Goal: Information Seeking & Learning: Find specific fact

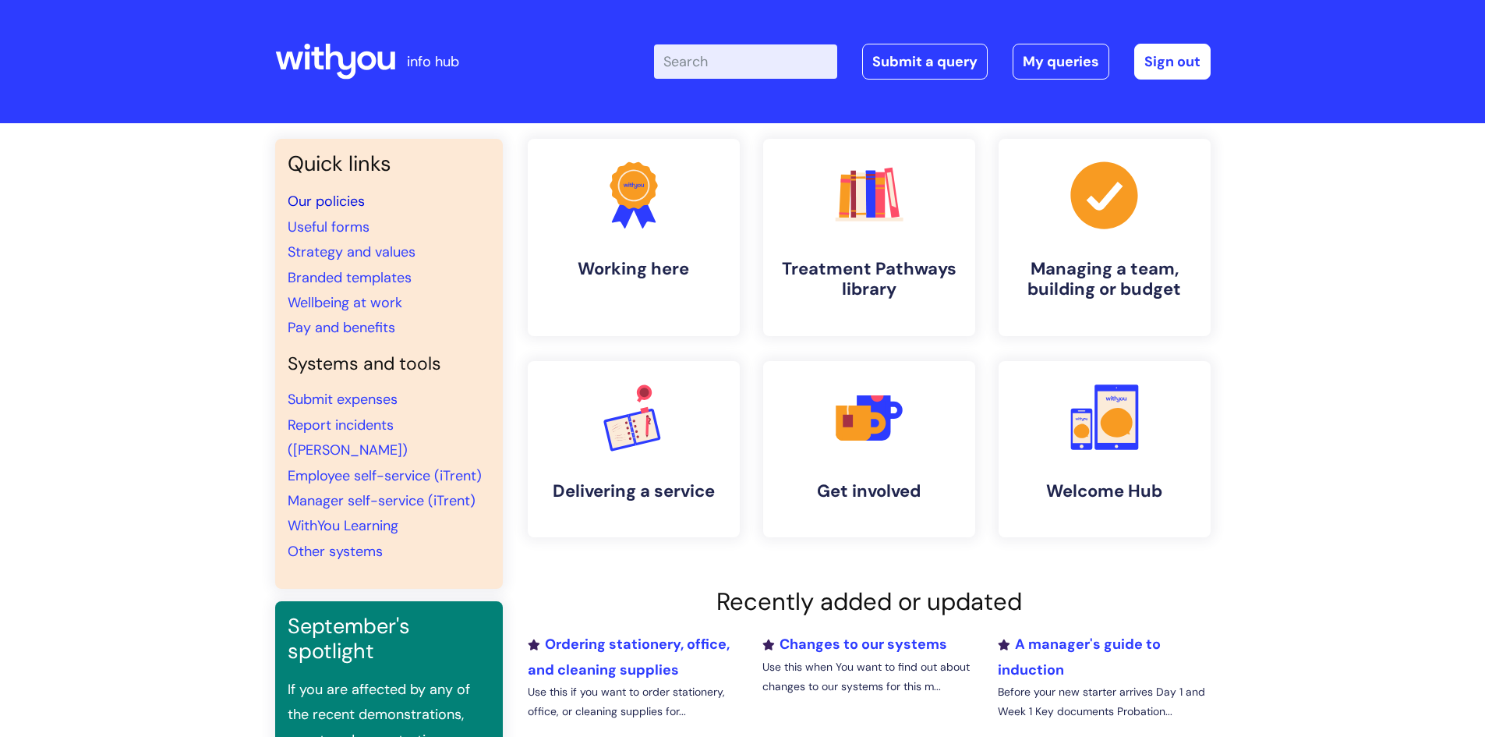
click at [335, 197] on link "Our policies" at bounding box center [326, 201] width 77 height 19
click at [689, 58] on input "Enter your search term here..." at bounding box center [745, 61] width 183 height 34
type input "lunch expense"
click button "Search" at bounding box center [0, 0] width 0 height 0
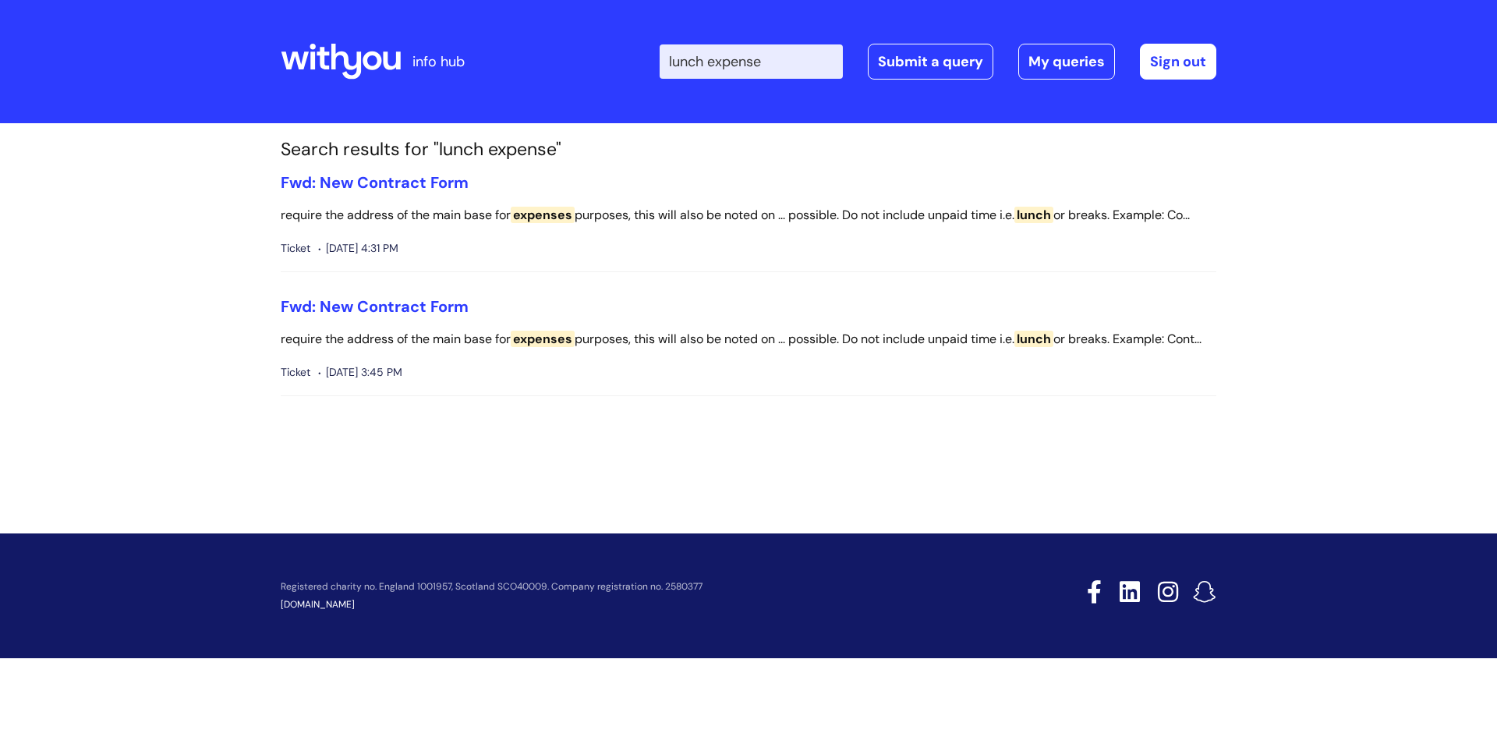
drag, startPoint x: 785, startPoint y: 60, endPoint x: 724, endPoint y: 59, distance: 60.8
click at [724, 59] on input "lunch expense" at bounding box center [751, 61] width 183 height 34
type input "lunch claim"
click button "Search" at bounding box center [0, 0] width 0 height 0
